Goal: Transaction & Acquisition: Purchase product/service

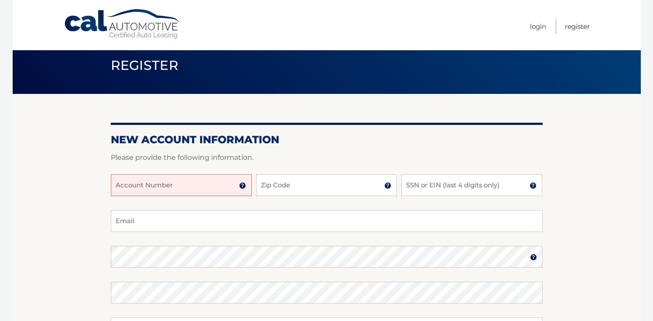
scroll to position [15, 0]
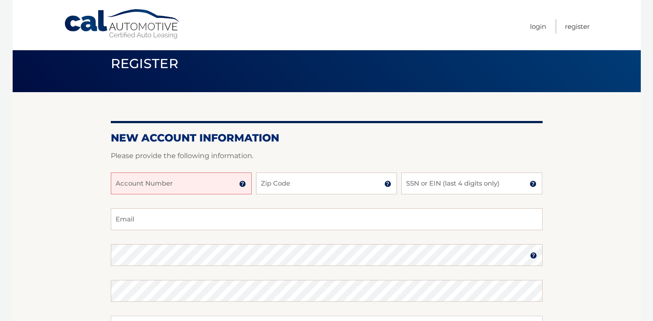
click at [149, 181] on input "Account Number" at bounding box center [181, 183] width 141 height 22
type input "44456026250"
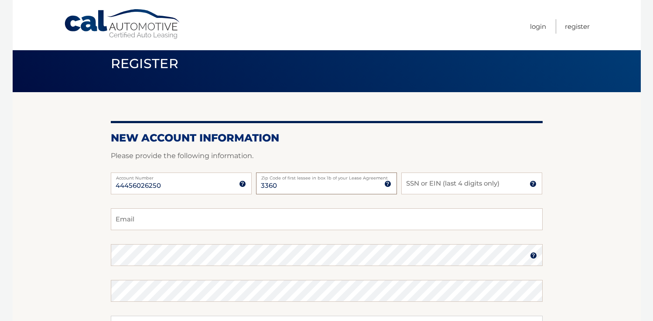
type input "33602"
type input "international.maverick@gmail.com"
type input "33602"
click at [439, 179] on input "SSN or EIN (last 4 digits only)" at bounding box center [471, 183] width 141 height 22
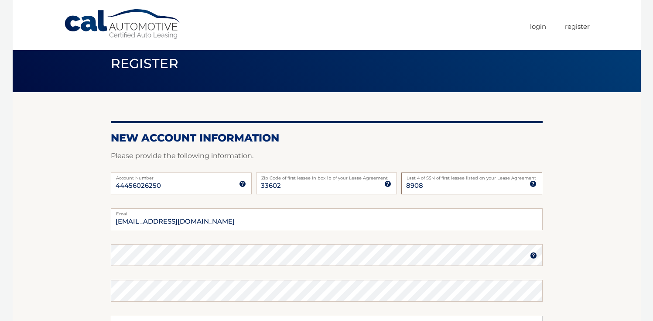
type input "8908"
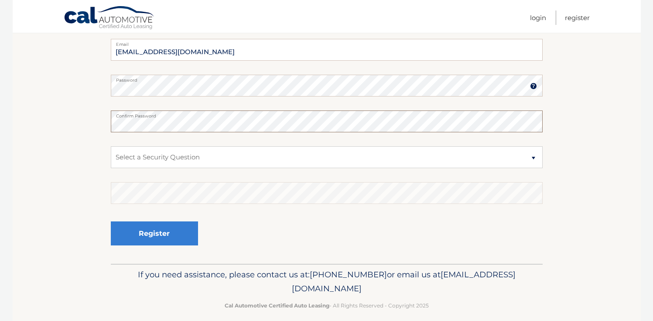
scroll to position [193, 0]
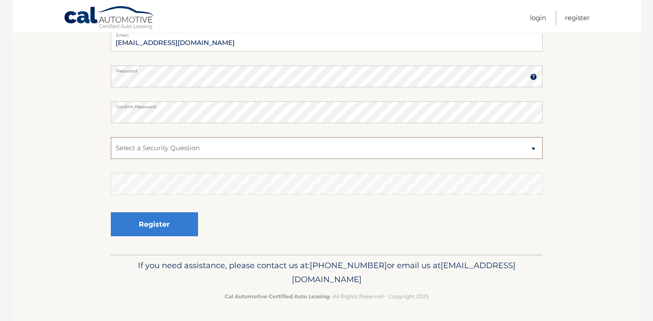
click at [214, 148] on select "Select a Security Question What was the name of your elementary school? What is…" at bounding box center [327, 148] width 432 height 22
select select "4"
click at [111, 137] on select "Select a Security Question What was the name of your elementary school? What is…" at bounding box center [327, 148] width 432 height 22
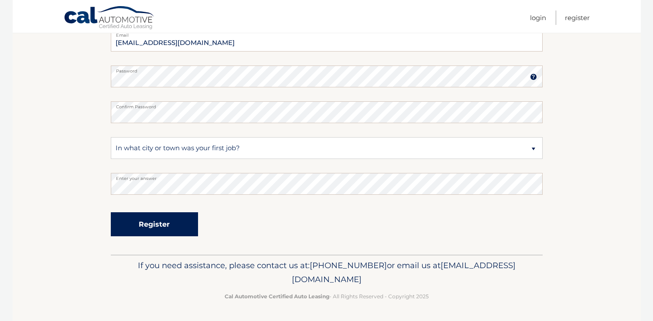
click at [165, 224] on button "Register" at bounding box center [154, 224] width 87 height 24
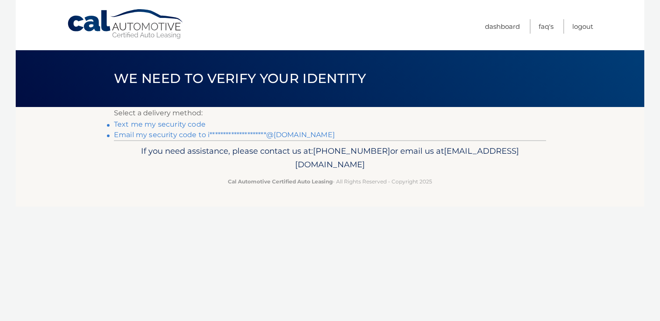
click at [165, 135] on link "**********" at bounding box center [224, 134] width 221 height 8
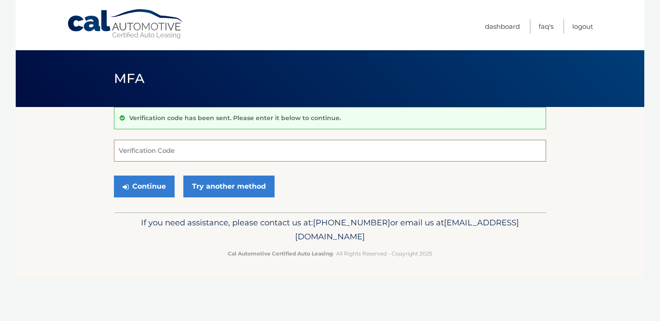
paste input "054522"
click at [144, 191] on button "Continue" at bounding box center [144, 186] width 61 height 22
type input "054522"
click at [135, 184] on button "Continue" at bounding box center [144, 186] width 61 height 22
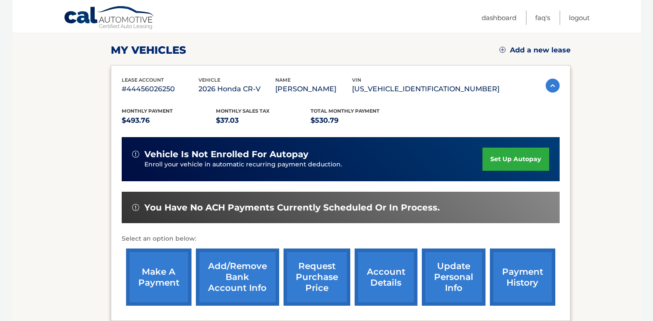
scroll to position [122, 0]
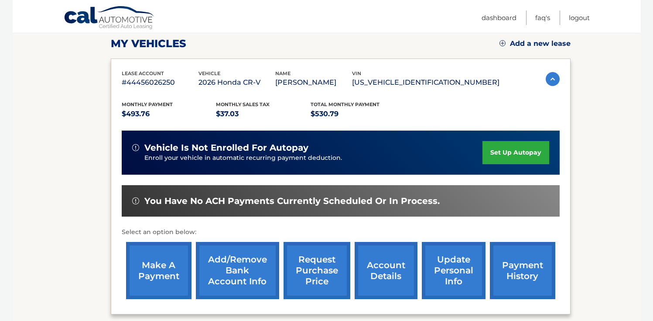
click at [158, 83] on p "#44456026250" at bounding box center [160, 82] width 77 height 12
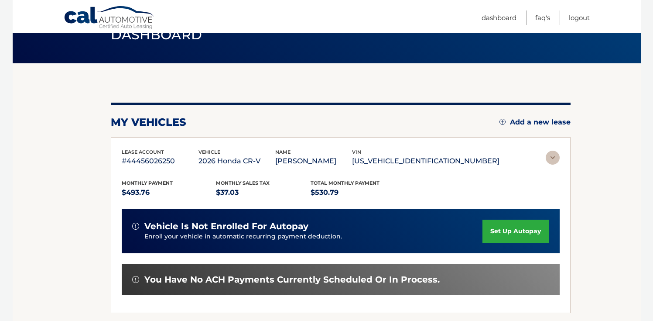
scroll to position [0, 0]
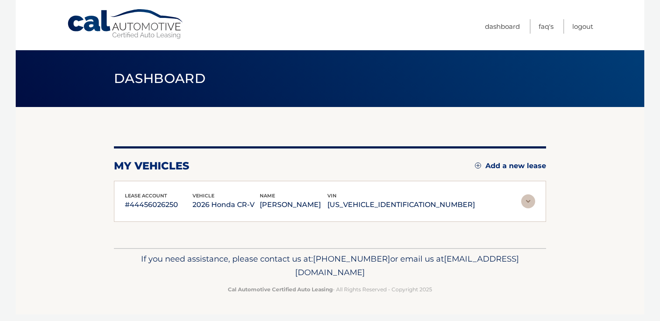
click at [401, 206] on p "2HKRS3H71TH302988" at bounding box center [400, 205] width 147 height 12
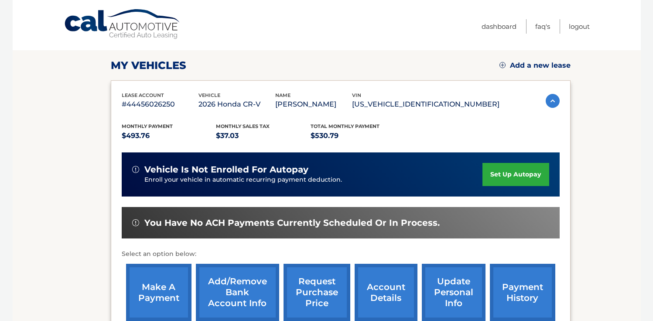
scroll to position [133, 0]
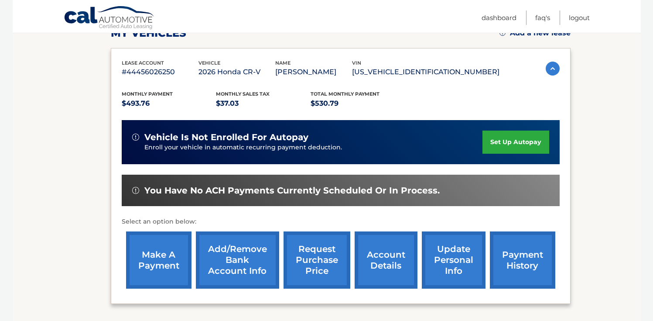
click at [525, 266] on link "payment history" at bounding box center [522, 259] width 65 height 57
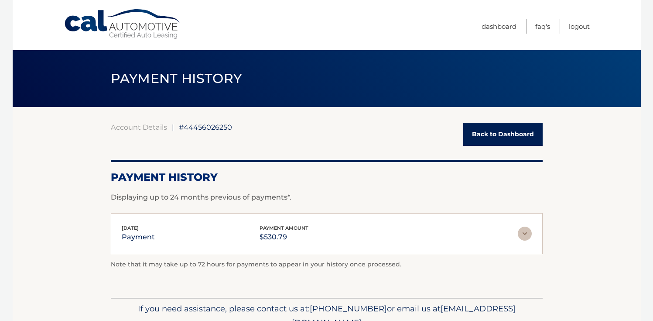
click at [509, 141] on link "Back to Dashboard" at bounding box center [502, 134] width 79 height 23
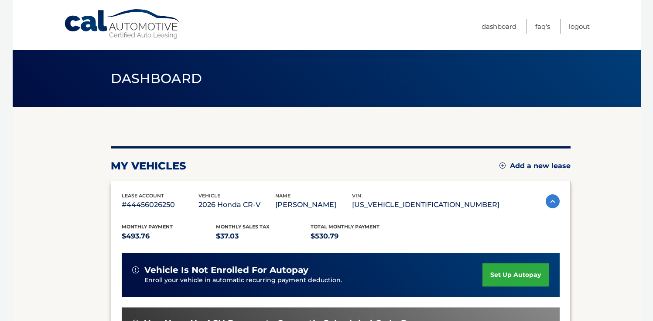
scroll to position [182, 0]
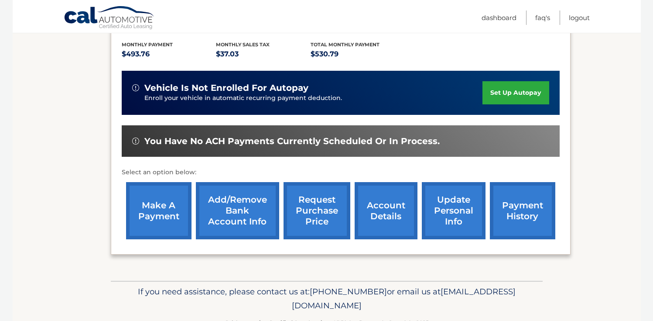
click at [383, 210] on link "account details" at bounding box center [386, 210] width 63 height 57
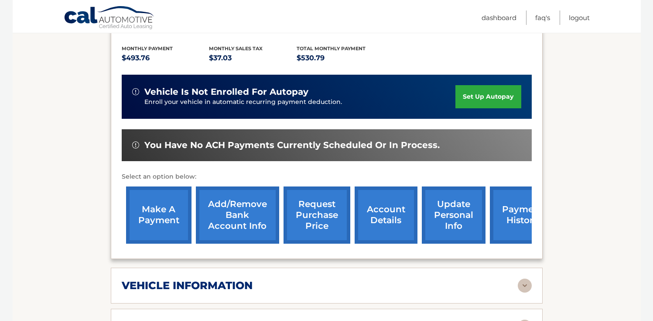
scroll to position [230, 0]
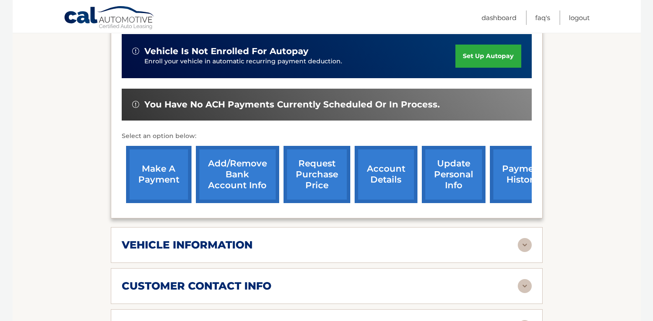
click at [161, 178] on link "make a payment" at bounding box center [158, 174] width 65 height 57
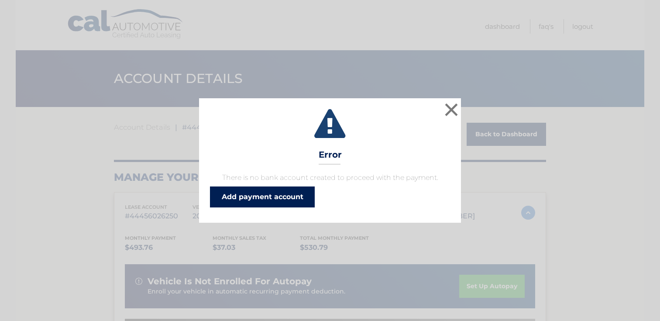
click at [265, 194] on link "Add payment account" at bounding box center [262, 196] width 105 height 21
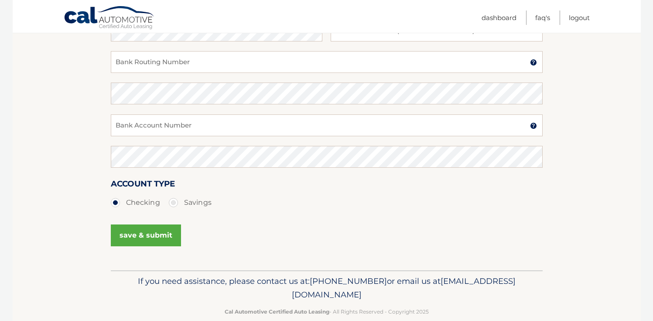
scroll to position [116, 0]
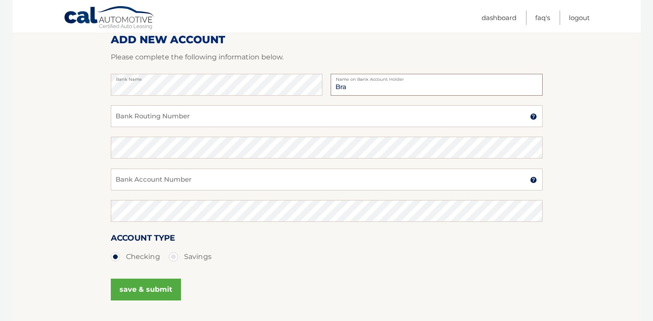
type input "[PERSON_NAME]"
click at [269, 117] on input "Bank Routing Number" at bounding box center [327, 116] width 432 height 22
type input "221472815"
click at [206, 181] on input "Bank Account Number" at bounding box center [327, 179] width 432 height 22
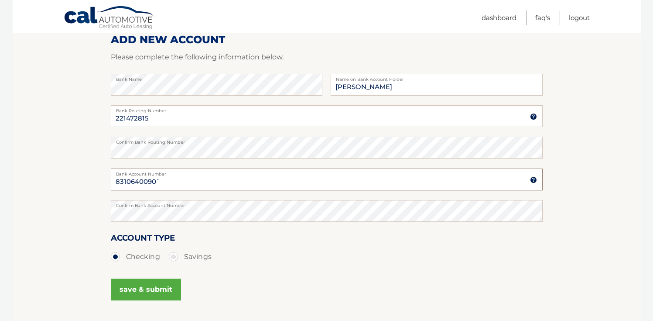
click at [161, 180] on input "8310640090`" at bounding box center [327, 179] width 432 height 22
type input "8310640089"
click at [54, 208] on section "Account Overview | Set Up Account Info ADD NEW ACCOUNT Please complete the foll…" at bounding box center [327, 157] width 628 height 333
click at [145, 291] on button "save & submit" at bounding box center [146, 289] width 70 height 22
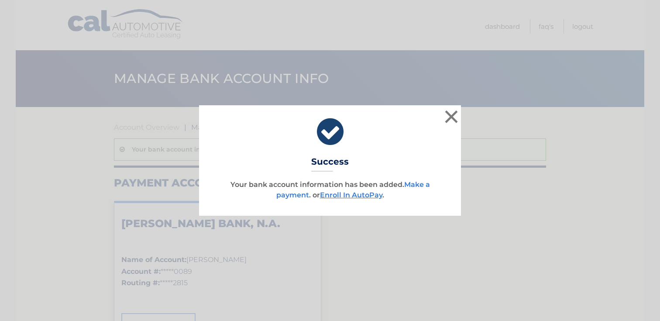
click at [414, 185] on link "Make a payment" at bounding box center [353, 189] width 154 height 19
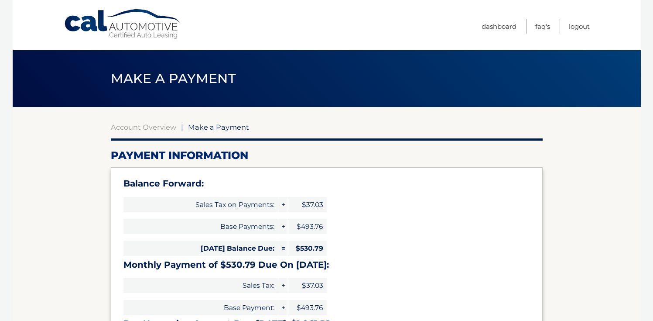
select select "N2U5ZDAwNmQtYjMyMy00NGRmLTk1MmMtYjE4YTQ0ZWZjMjJh"
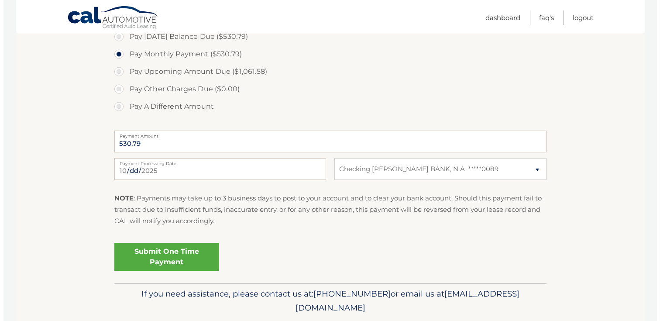
scroll to position [362, 0]
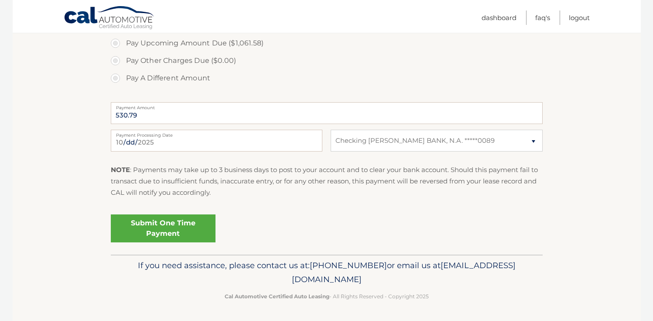
click at [165, 230] on link "Submit One Time Payment" at bounding box center [163, 228] width 105 height 28
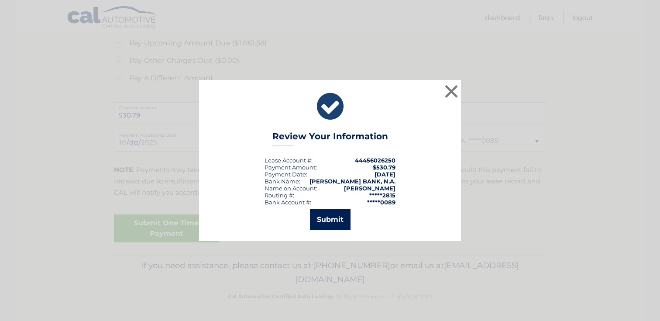
click at [326, 219] on button "Submit" at bounding box center [330, 219] width 41 height 21
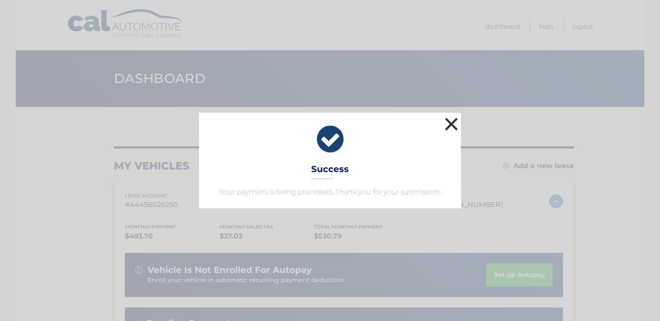
click at [455, 123] on button "×" at bounding box center [450, 123] width 17 height 17
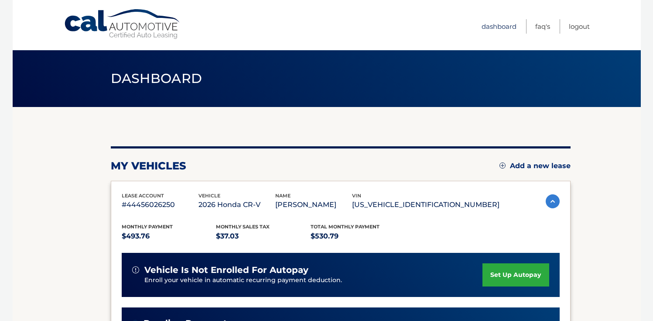
click at [500, 24] on link "Dashboard" at bounding box center [499, 26] width 35 height 14
